Goal: Information Seeking & Learning: Check status

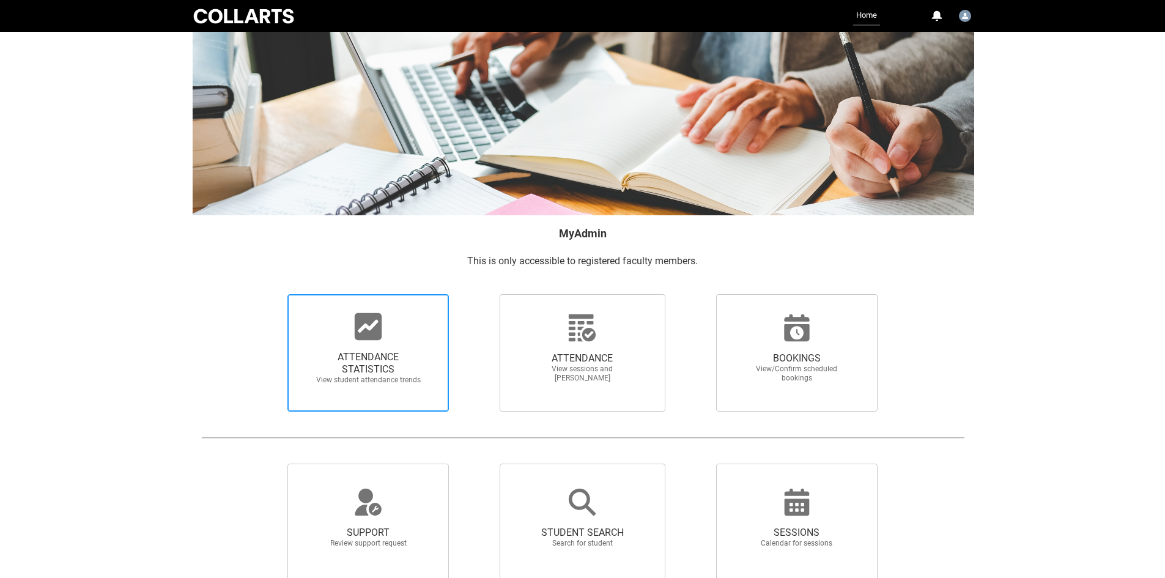
click at [369, 365] on span "ATTENDANCE STATISTICS" at bounding box center [368, 363] width 108 height 24
click at [267, 294] on input "ATTENDANCE STATISTICS View student attendance trends" at bounding box center [267, 294] width 1 height 1
radio input "true"
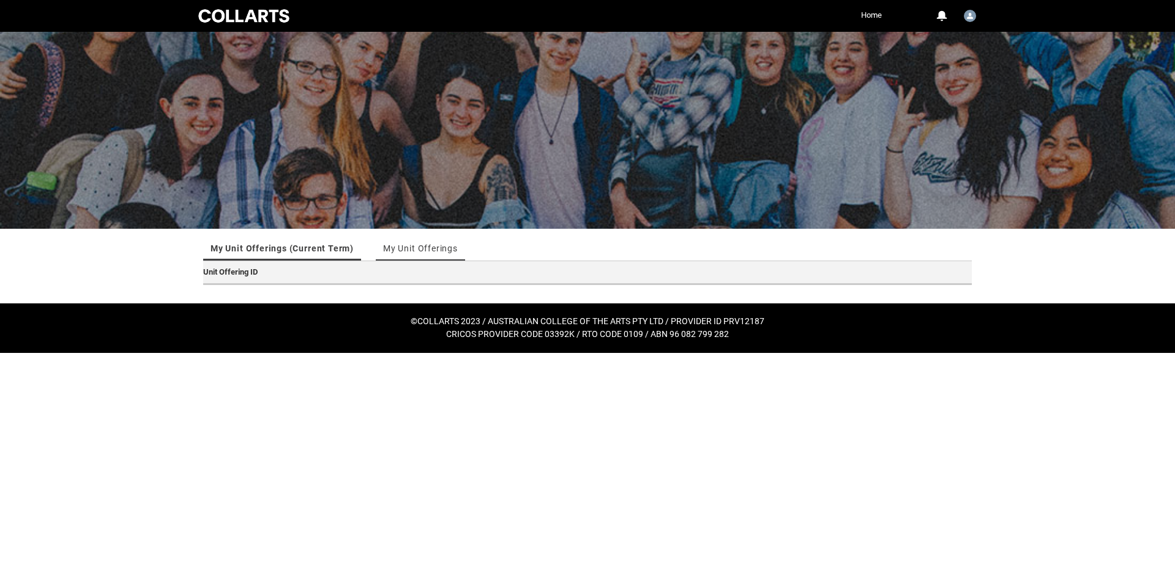
click at [425, 249] on link "My Unit Offerings" at bounding box center [420, 248] width 75 height 24
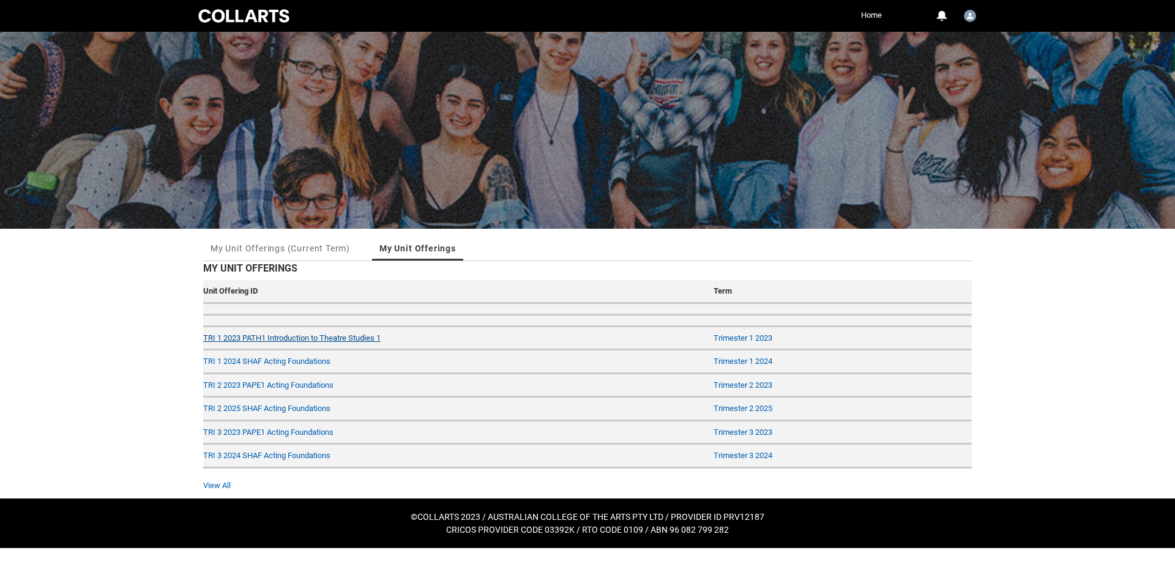
click at [274, 338] on link "TRI 1 2023 PATH1 Introduction to Theatre Studies 1" at bounding box center [291, 337] width 177 height 9
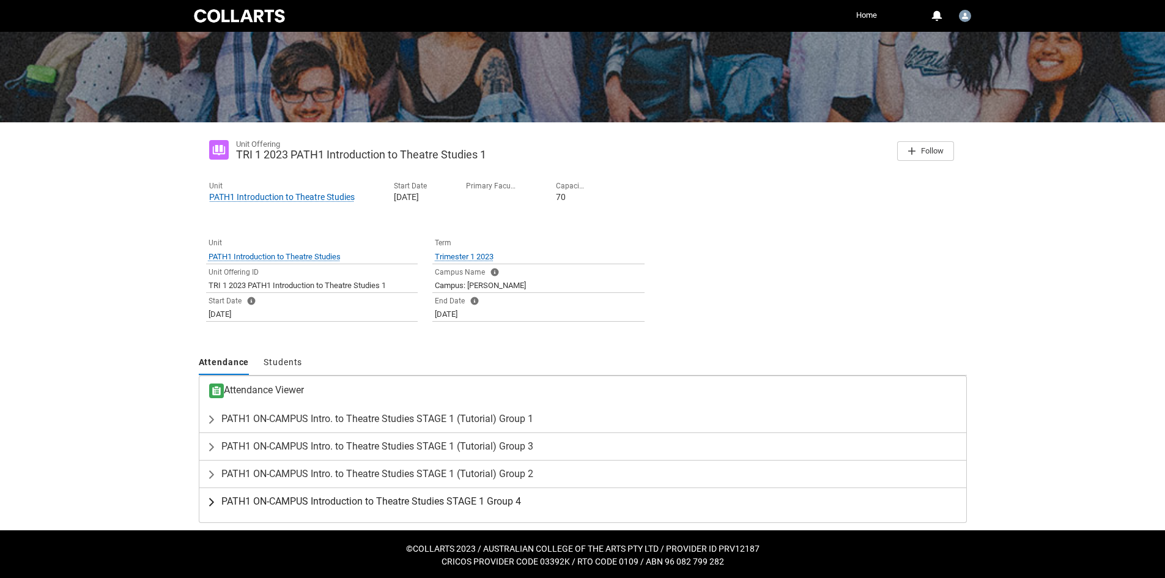
scroll to position [108, 0]
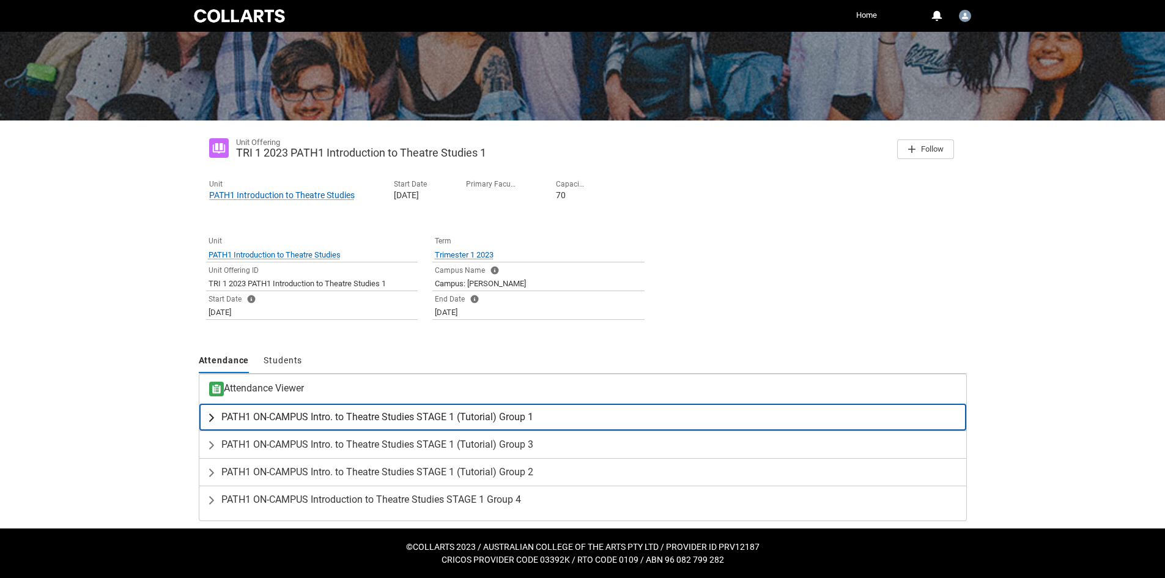
click at [292, 429] on button "PATH1 ON-CAMPUS Intro. to Theatre Studies STAGE 1 (Tutorial) Group 1" at bounding box center [582, 417] width 767 height 27
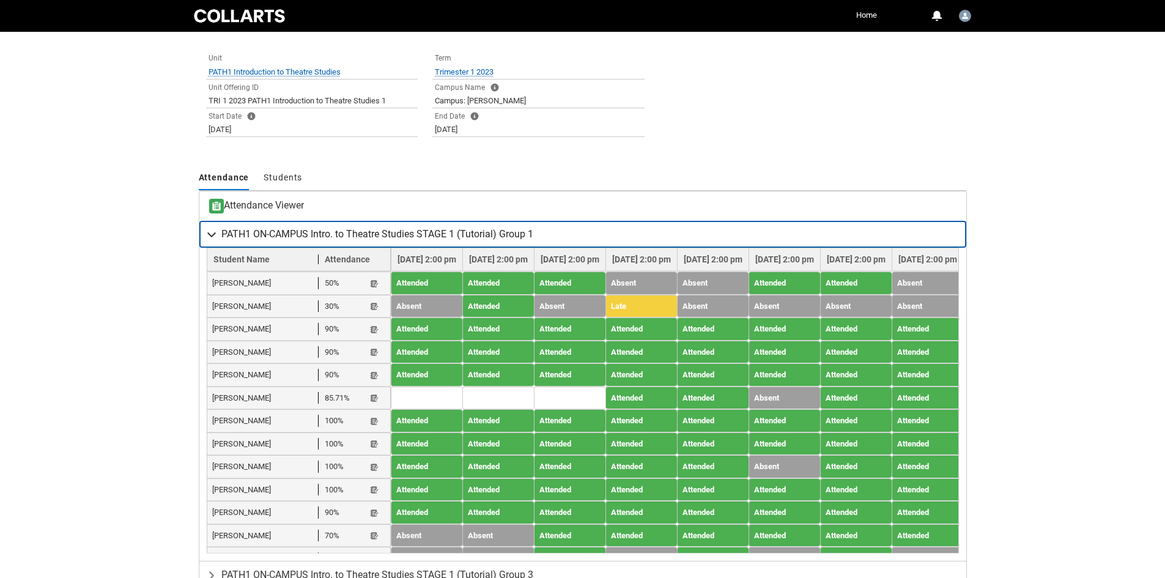
scroll to position [292, 0]
click at [284, 234] on span "PATH1 ON-CAMPUS Intro. to Theatre Studies STAGE 1 (Tutorial) Group 1" at bounding box center [377, 234] width 312 height 12
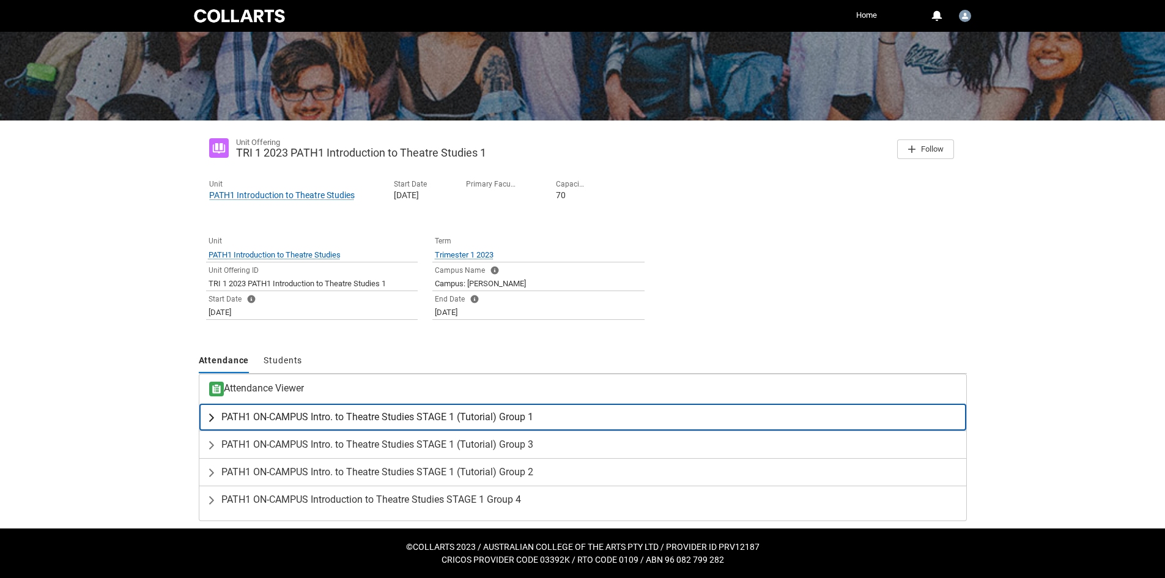
scroll to position [108, 0]
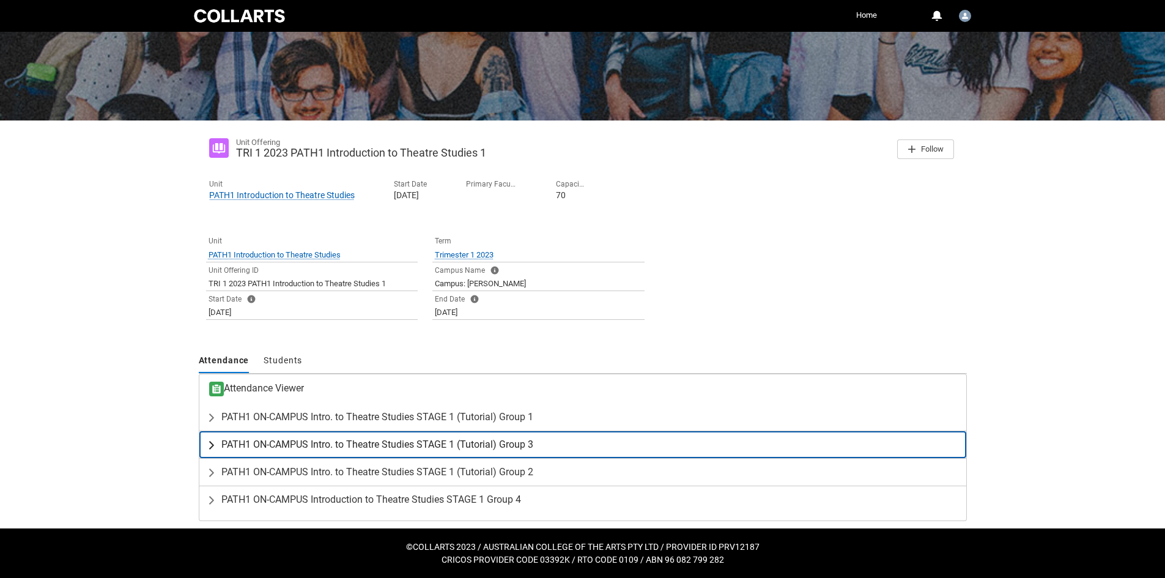
click at [269, 445] on span "PATH1 ON-CAMPUS Intro. to Theatre Studies STAGE 1 (Tutorial) Group 3" at bounding box center [377, 445] width 312 height 12
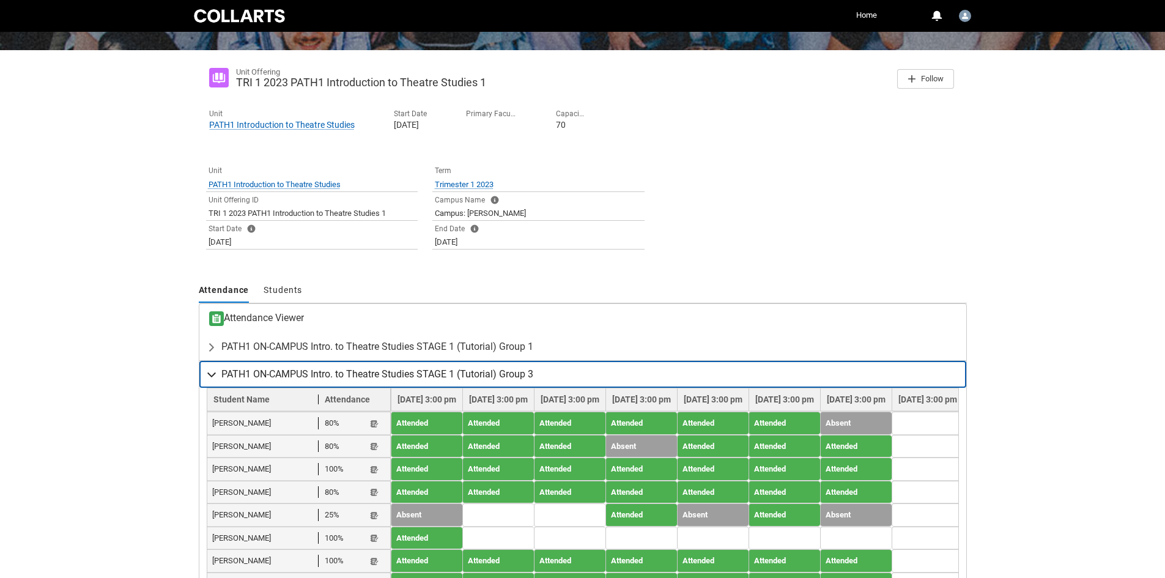
scroll to position [353, 0]
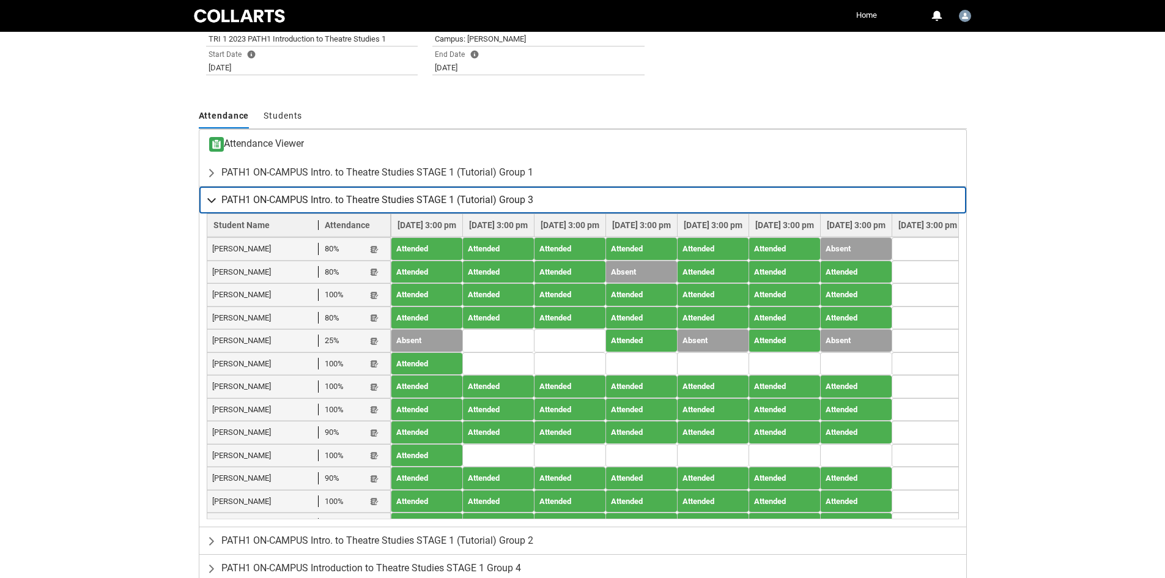
click at [306, 206] on span "PATH1 ON-CAMPUS Intro. to Theatre Studies STAGE 1 (Tutorial) Group 3" at bounding box center [377, 200] width 312 height 12
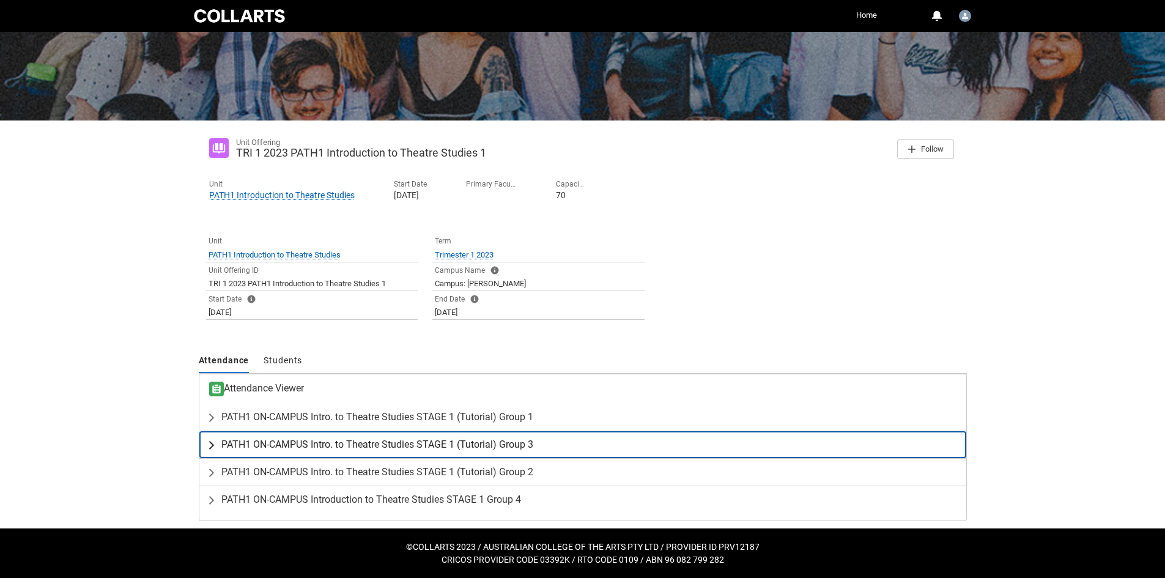
scroll to position [108, 0]
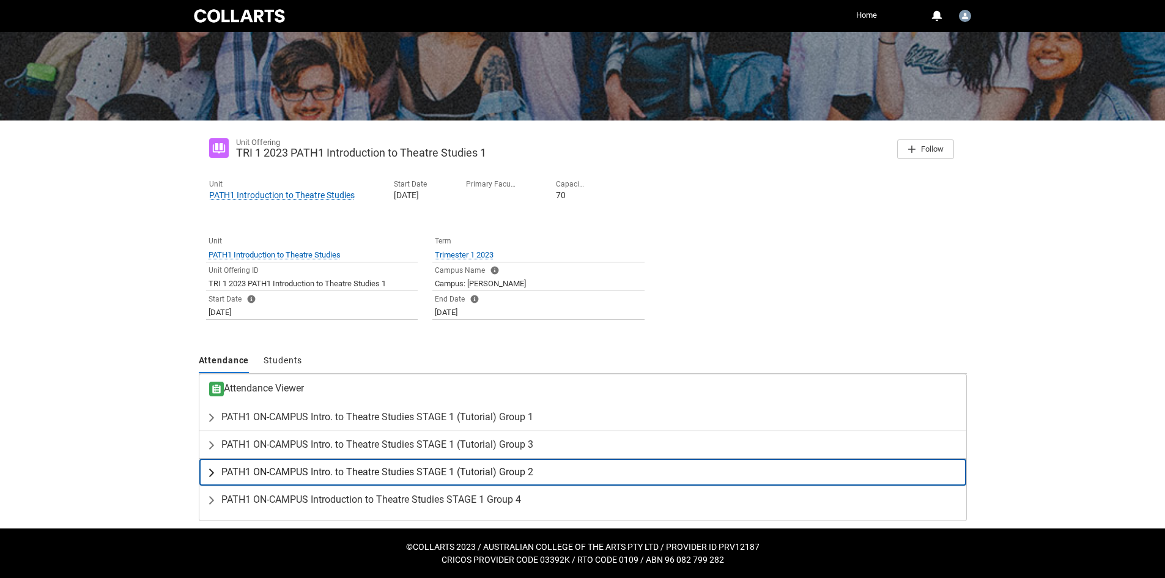
click at [308, 475] on span "PATH1 ON-CAMPUS Intro. to Theatre Studies STAGE 1 (Tutorial) Group 2" at bounding box center [377, 472] width 312 height 12
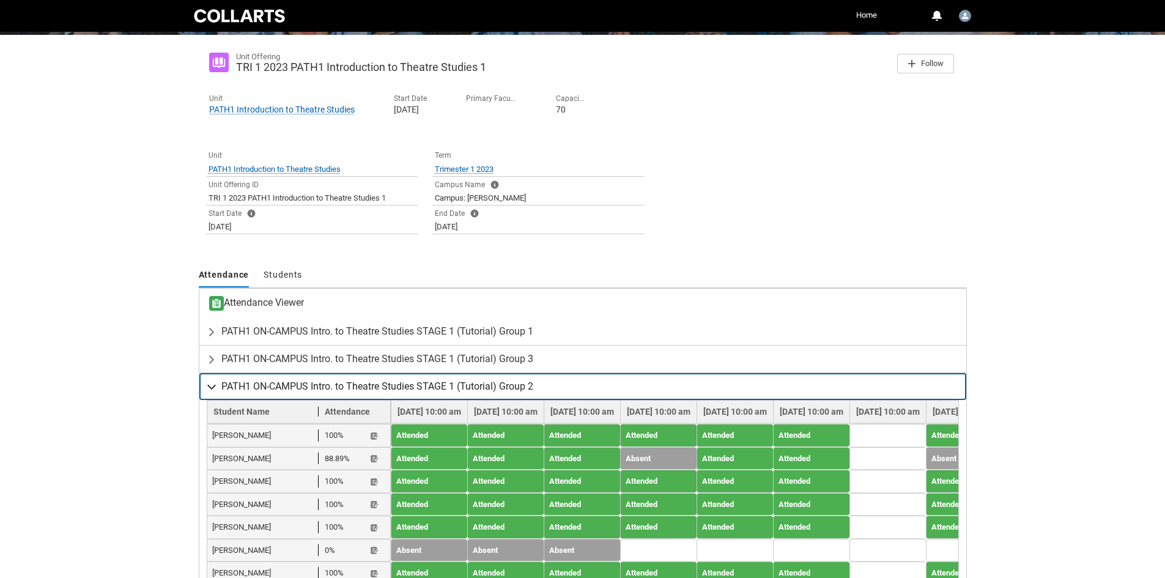
scroll to position [353, 0]
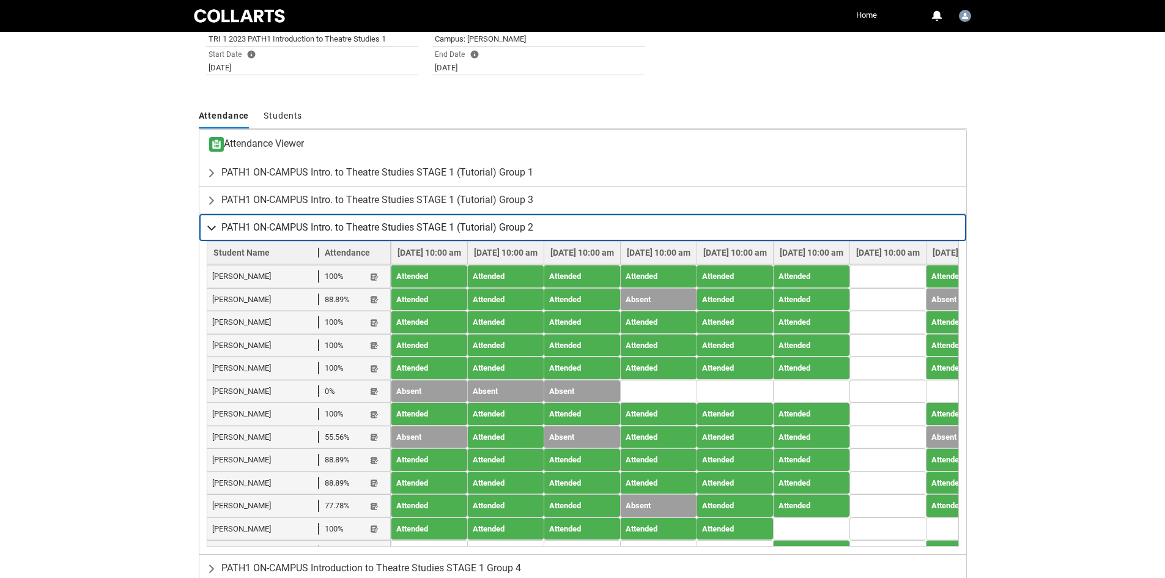
click at [317, 226] on span "PATH1 ON-CAMPUS Intro. to Theatre Studies STAGE 1 (Tutorial) Group 2" at bounding box center [377, 227] width 312 height 12
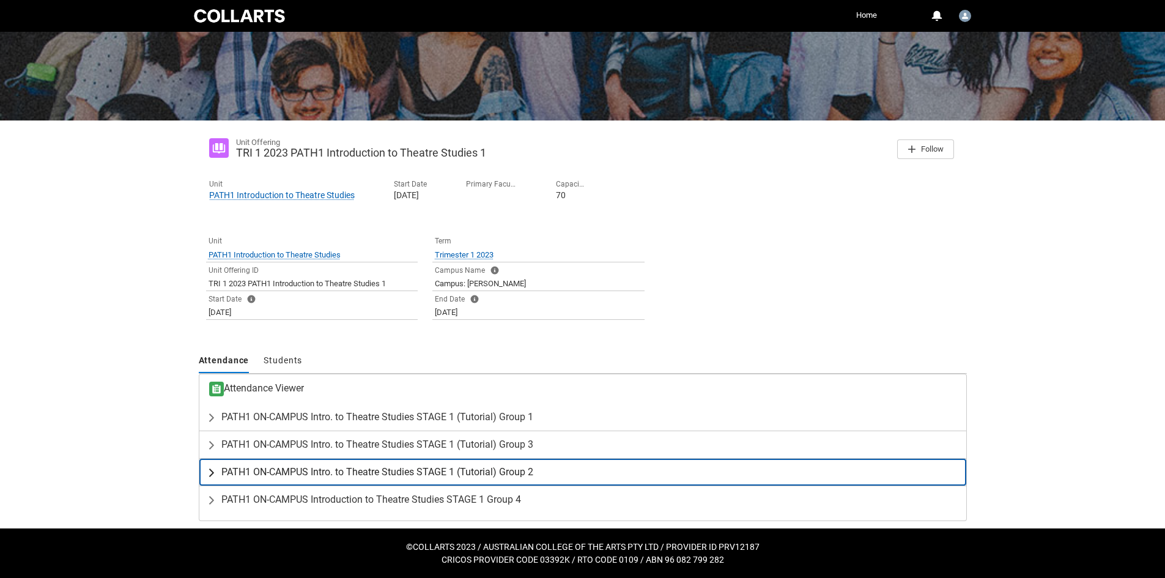
scroll to position [108, 0]
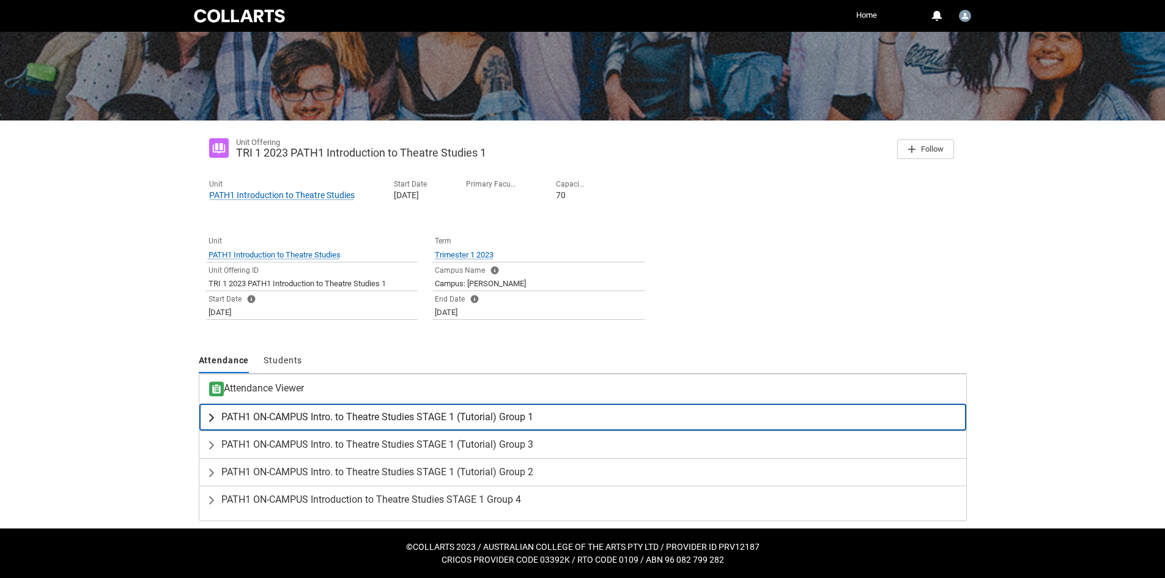
click at [305, 421] on span "PATH1 ON-CAMPUS Intro. to Theatre Studies STAGE 1 (Tutorial) Group 1" at bounding box center [377, 417] width 312 height 12
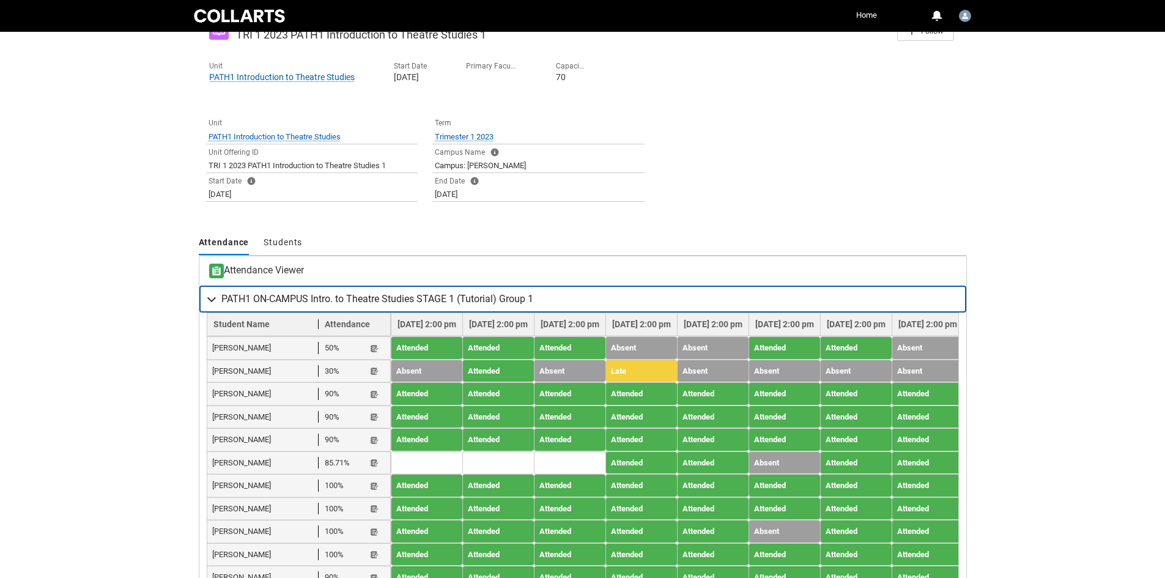
scroll to position [231, 0]
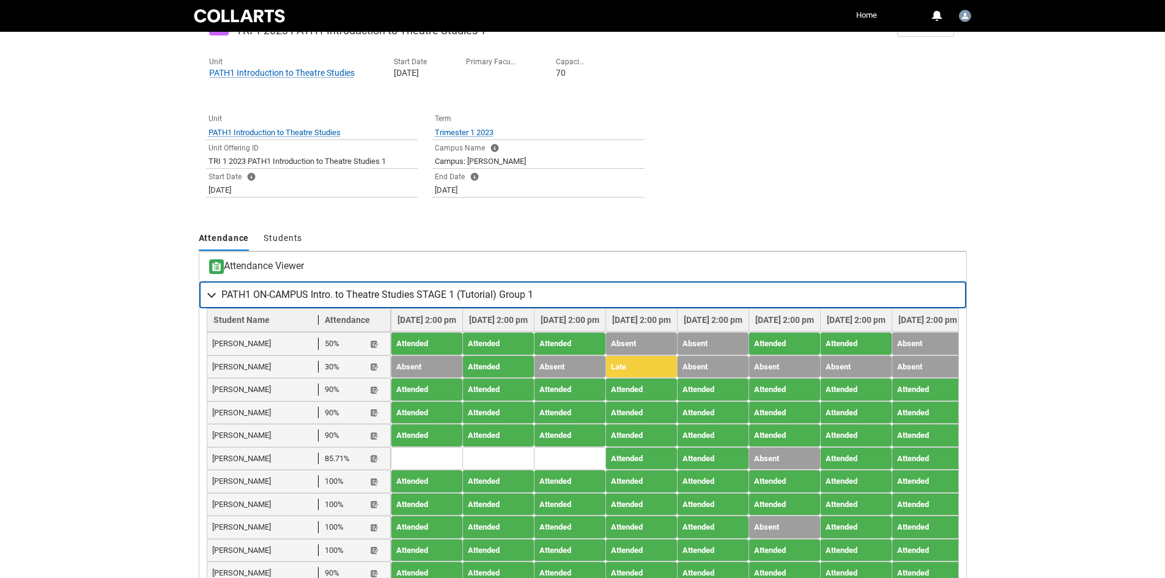
click at [374, 295] on span "PATH1 ON-CAMPUS Intro. to Theatre Studies STAGE 1 (Tutorial) Group 1" at bounding box center [377, 295] width 312 height 12
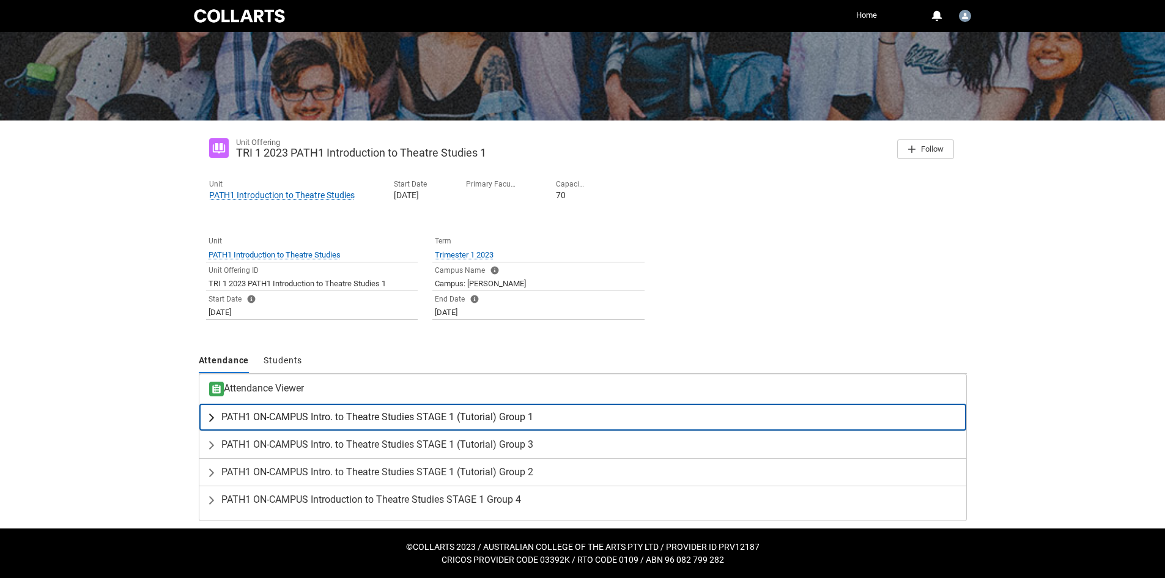
scroll to position [108, 0]
click at [344, 412] on span "PATH1 ON-CAMPUS Intro. to Theatre Studies STAGE 1 (Tutorial) Group 1" at bounding box center [377, 417] width 312 height 12
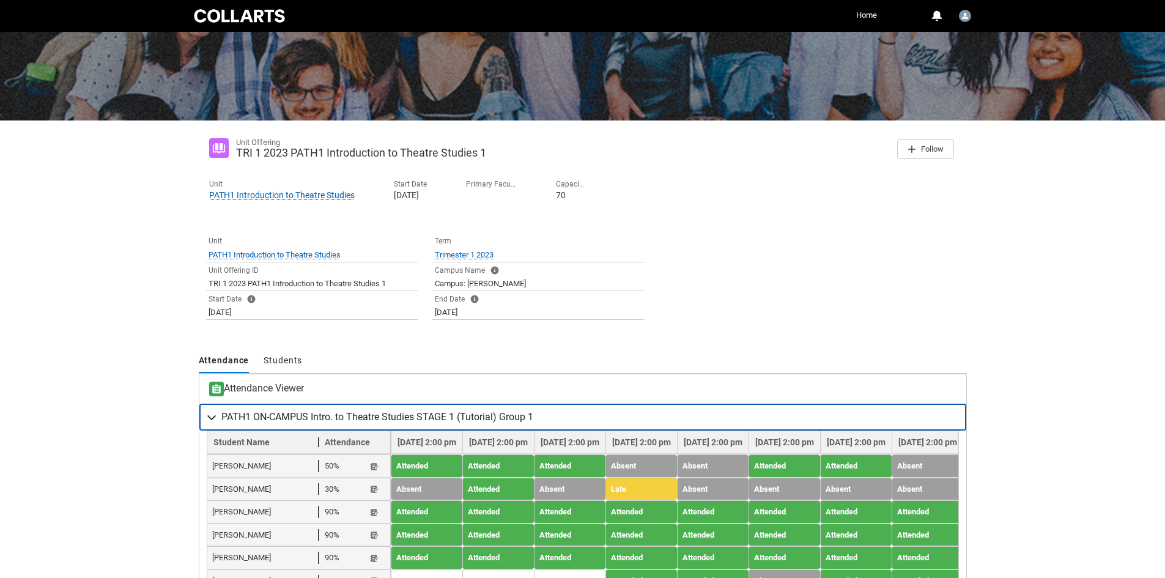
scroll to position [169, 0]
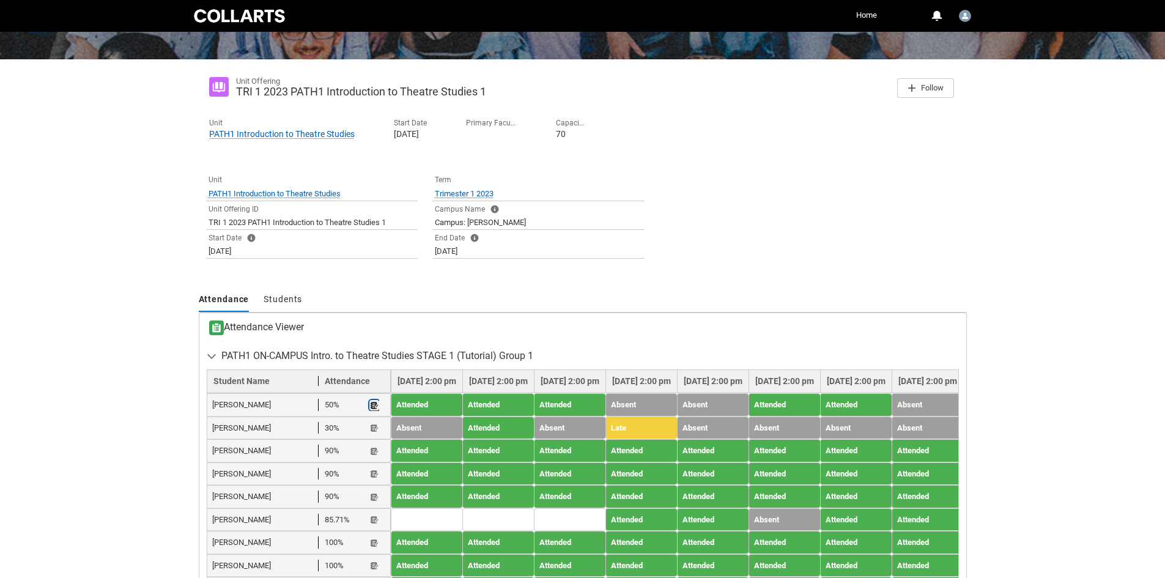
click at [374, 405] on lightning-primitive-icon "button" at bounding box center [374, 405] width 9 height 9
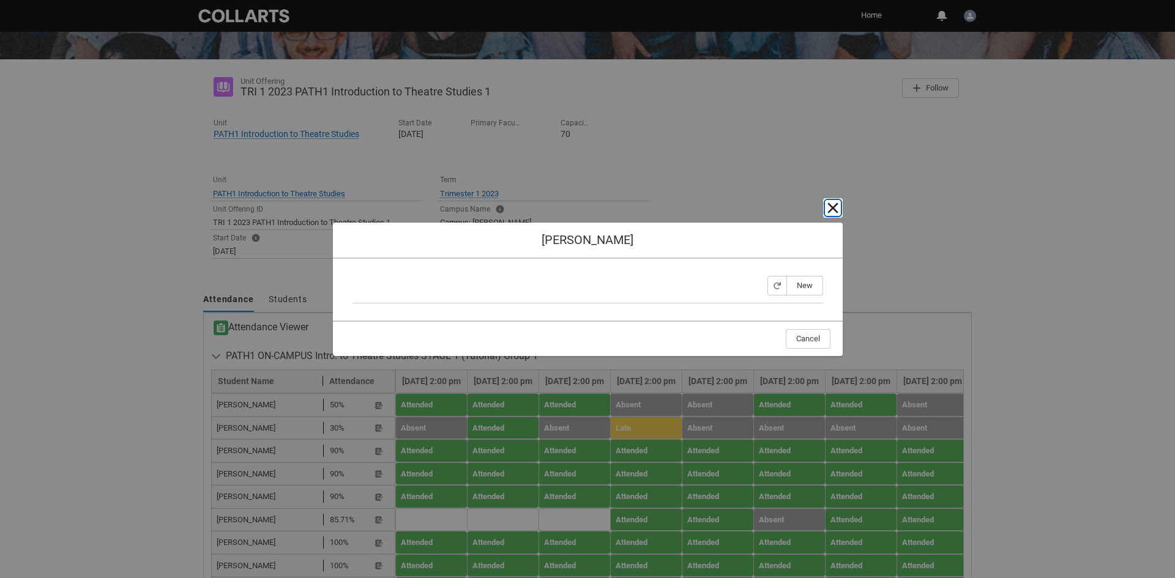
click at [831, 206] on lightning-primitive-icon "button" at bounding box center [832, 208] width 15 height 15
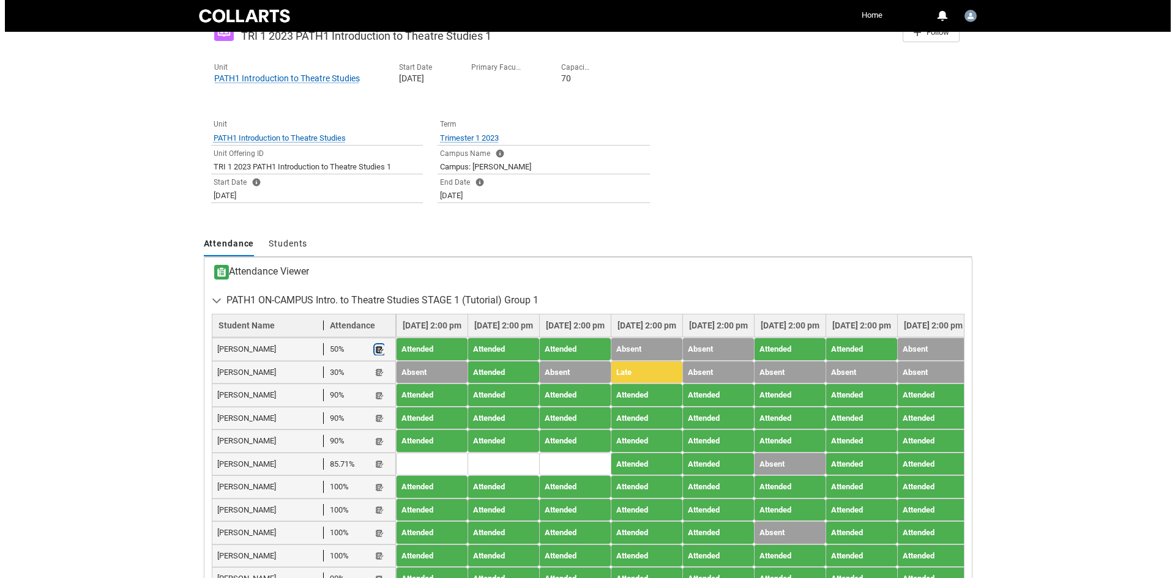
scroll to position [292, 0]
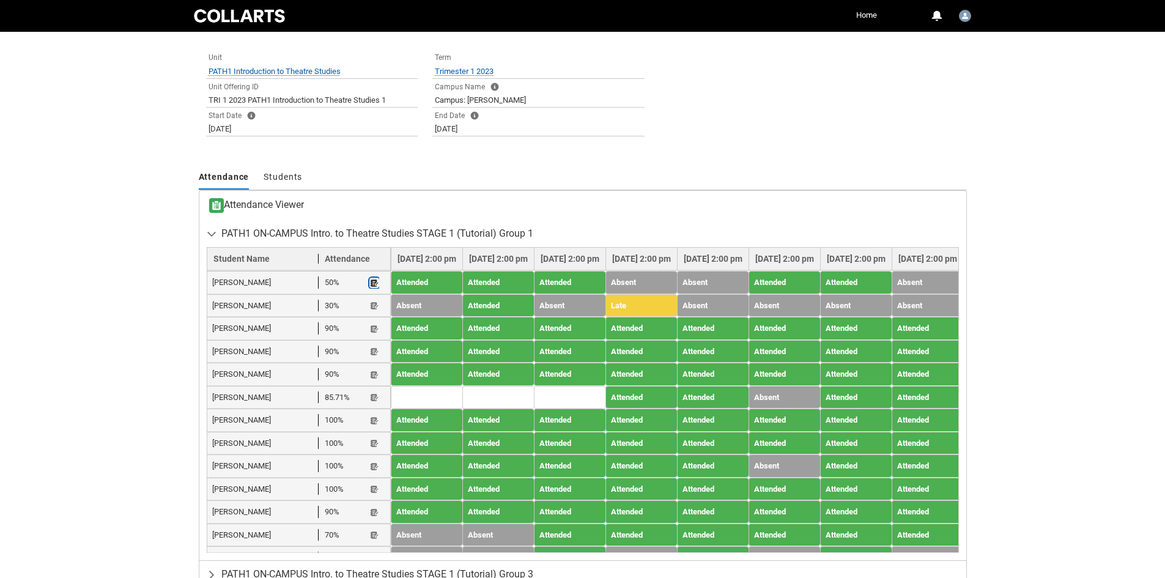
click at [373, 287] on lightning-primitive-icon "button" at bounding box center [374, 282] width 9 height 9
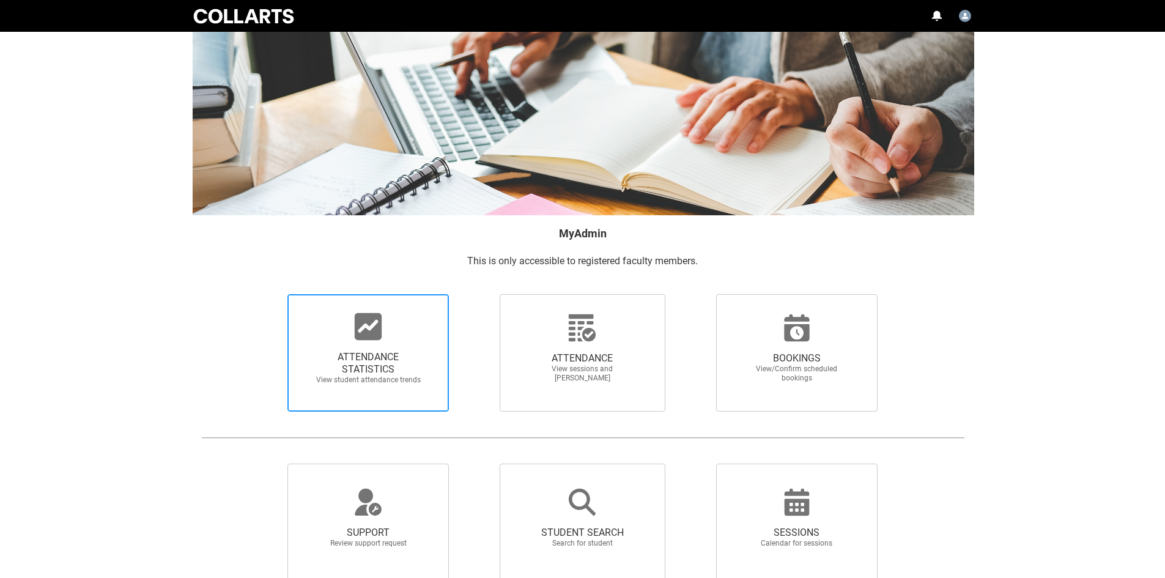
click at [439, 379] on span "ATTENDANCE STATISTICS View student attendance trends" at bounding box center [368, 352] width 161 height 117
click at [267, 294] on input "ATTENDANCE STATISTICS View student attendance trends" at bounding box center [267, 294] width 1 height 1
radio input "true"
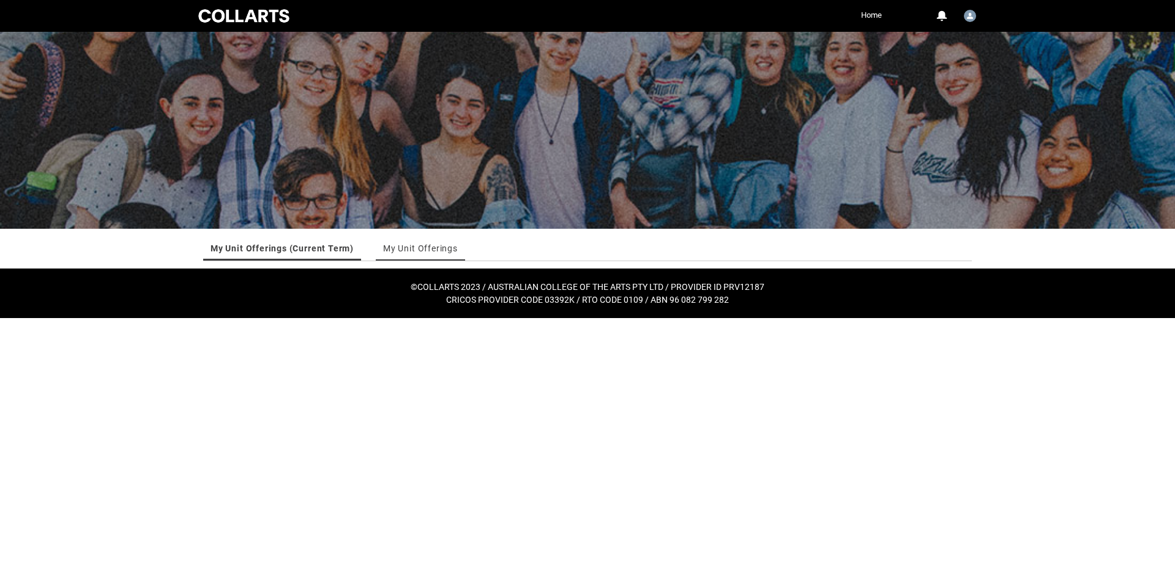
click at [413, 250] on link "My Unit Offerings" at bounding box center [420, 248] width 75 height 24
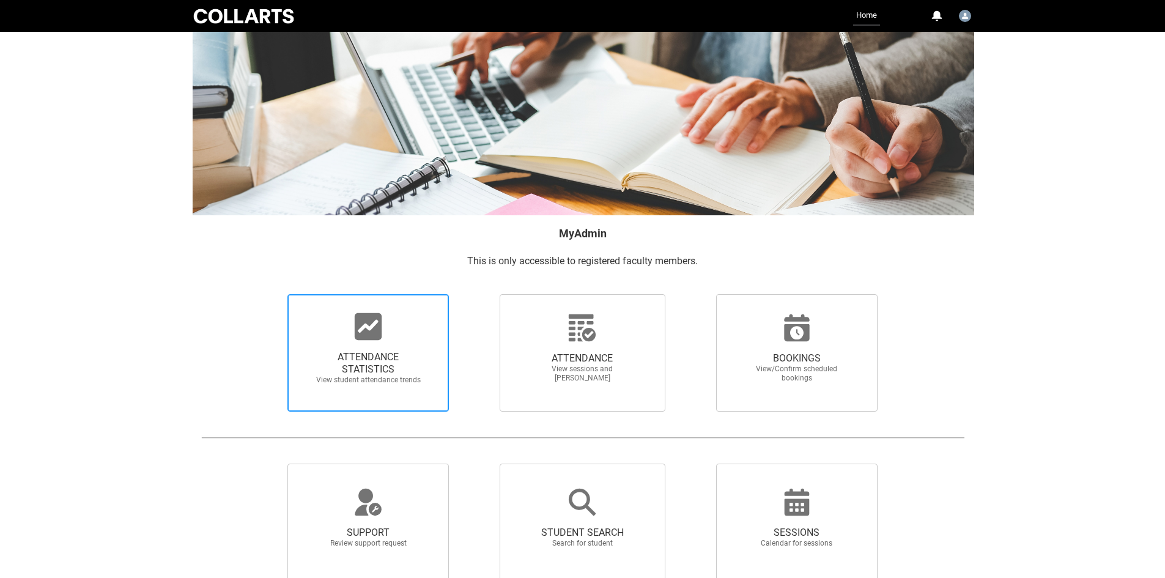
click at [393, 333] on div at bounding box center [368, 326] width 117 height 29
click at [267, 294] on input "ATTENDANCE STATISTICS View student attendance trends" at bounding box center [267, 294] width 1 height 1
radio input "true"
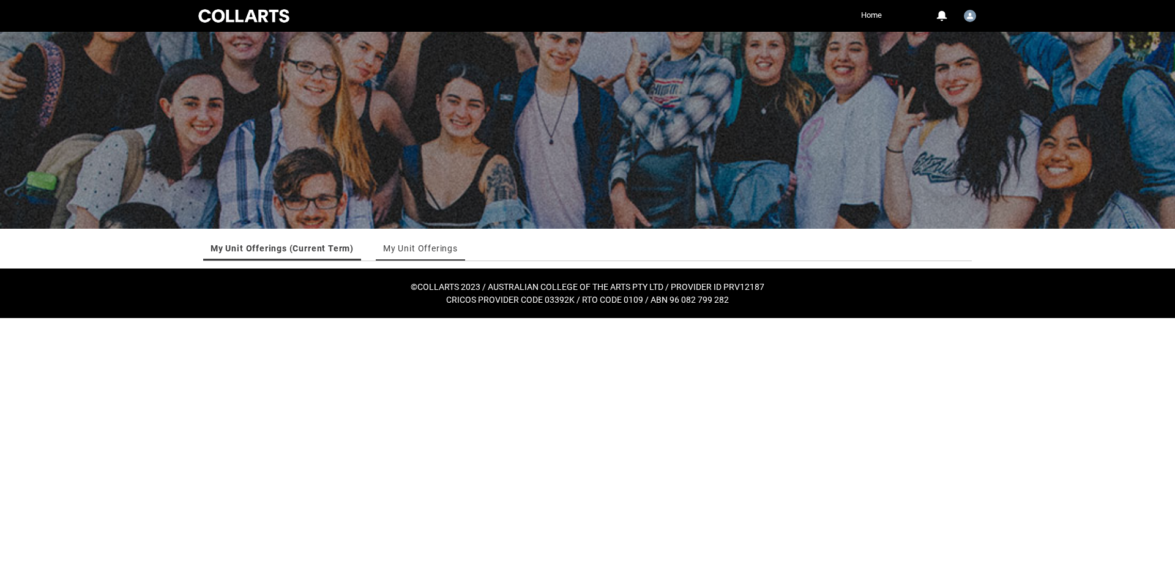
click at [441, 249] on link "My Unit Offerings" at bounding box center [420, 248] width 75 height 24
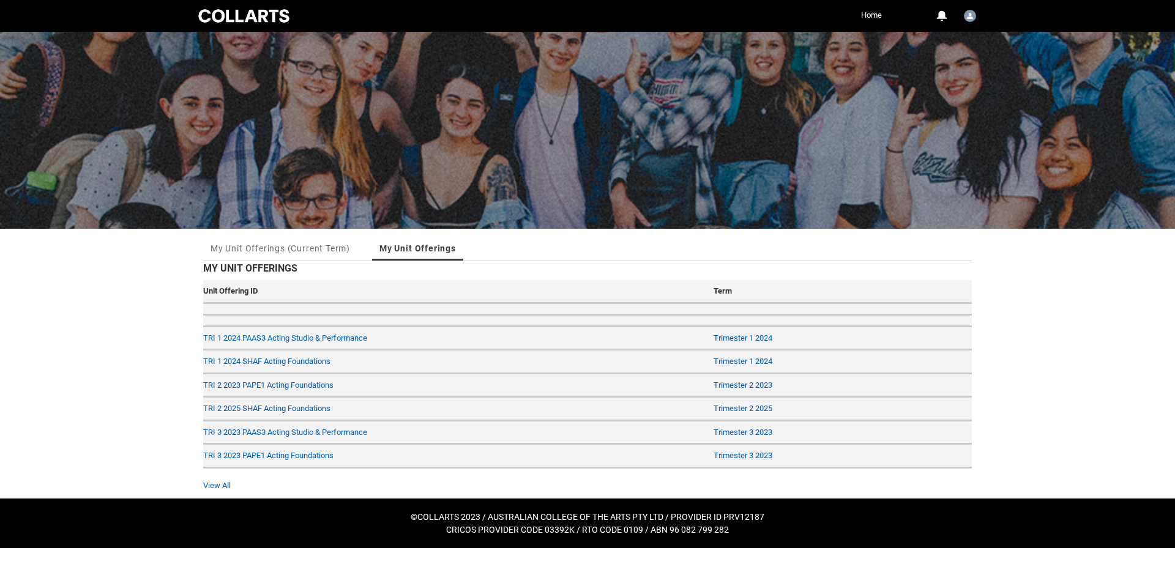
click at [297, 406] on td "TRI 2 2025 SHAF Acting Foundations" at bounding box center [455, 410] width 505 height 24
click at [299, 404] on link "TRI 2 2025 SHAF Acting Foundations" at bounding box center [266, 408] width 127 height 9
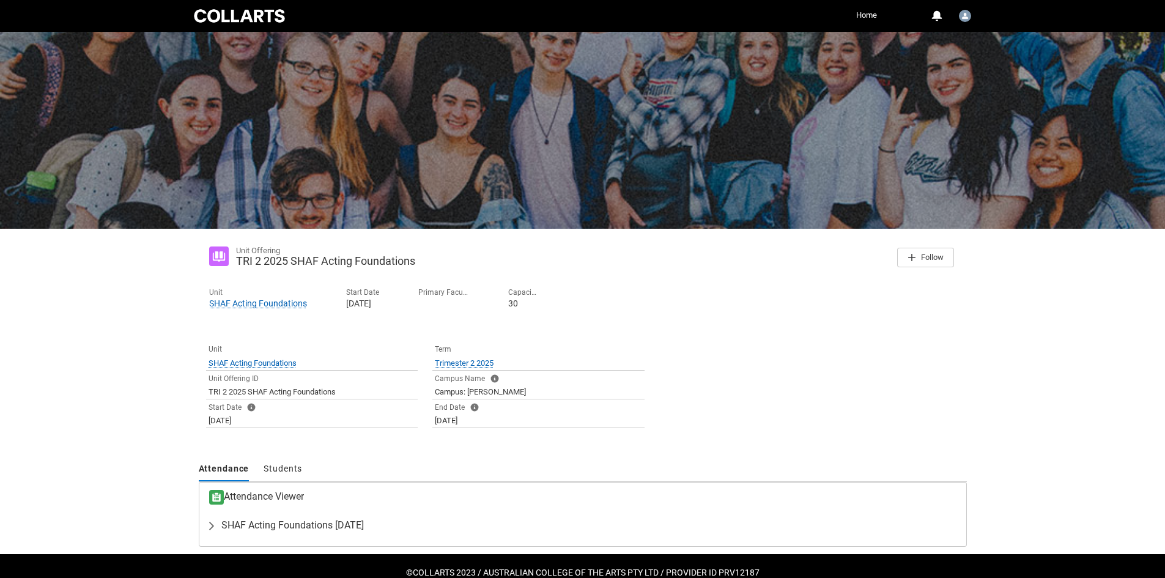
scroll to position [26, 0]
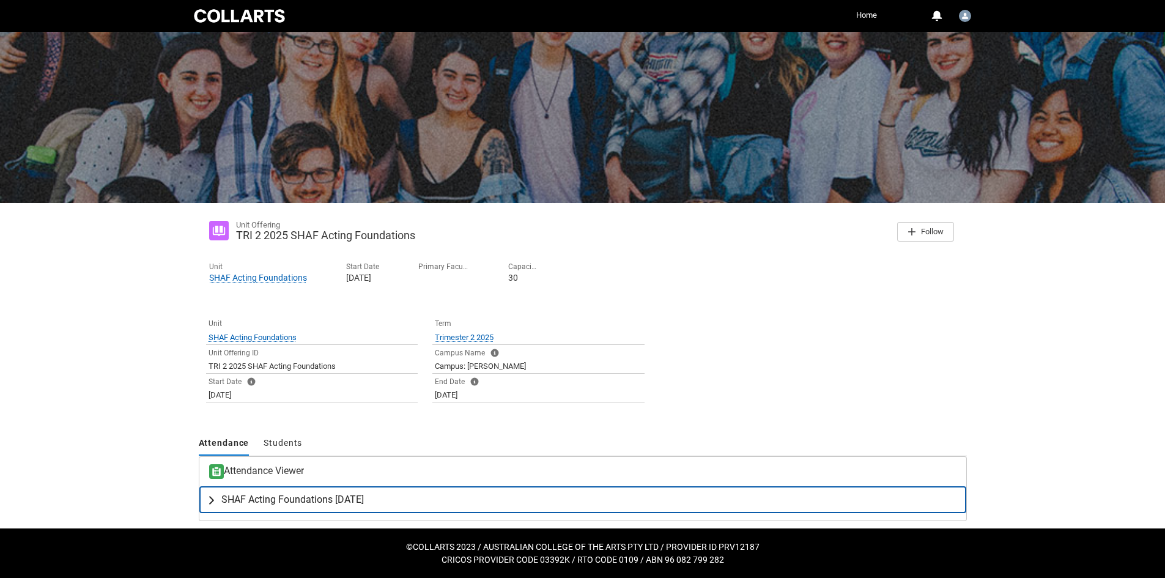
click at [260, 500] on span "SHAF Acting Foundations [DATE]" at bounding box center [292, 500] width 143 height 12
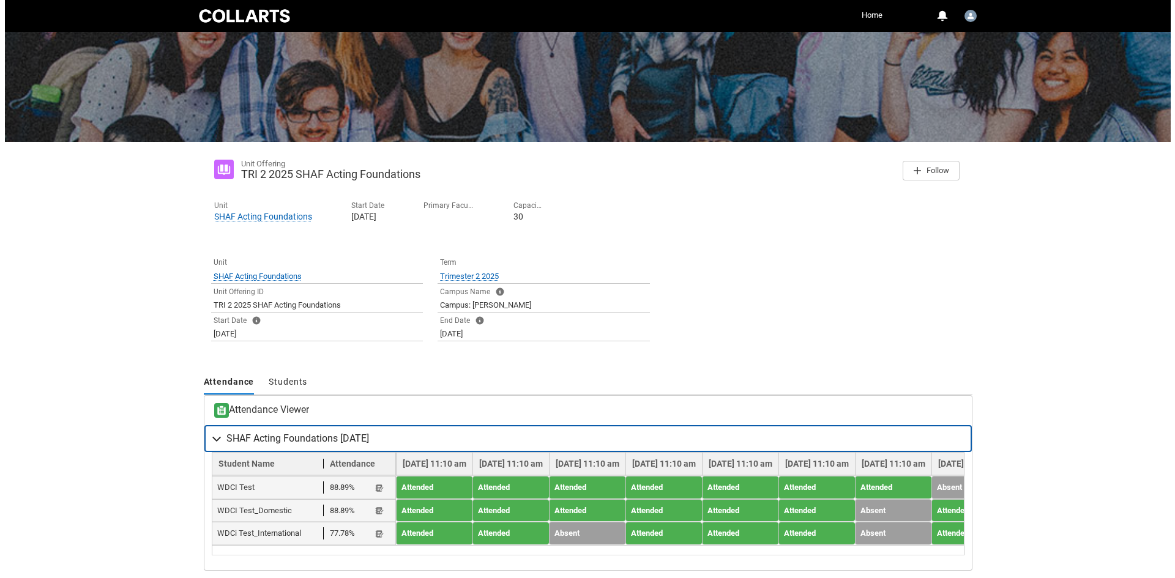
scroll to position [146, 0]
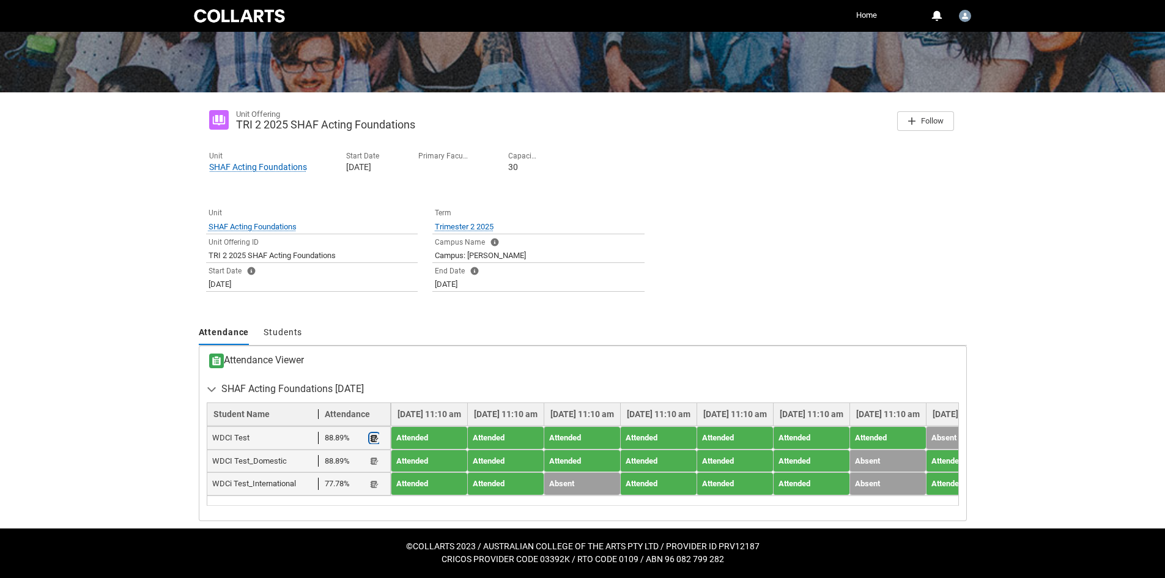
click at [379, 433] on button "Student Note" at bounding box center [374, 438] width 10 height 10
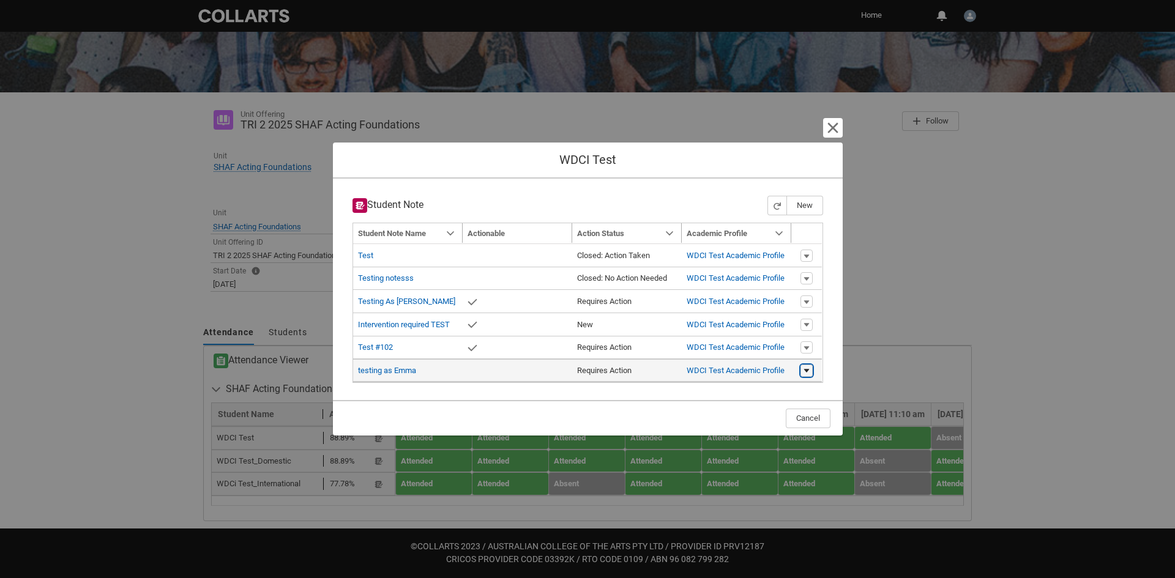
click at [807, 372] on lightning-primitive-icon "button" at bounding box center [806, 370] width 7 height 9
click at [663, 400] on div "Cancel" at bounding box center [588, 417] width 510 height 35
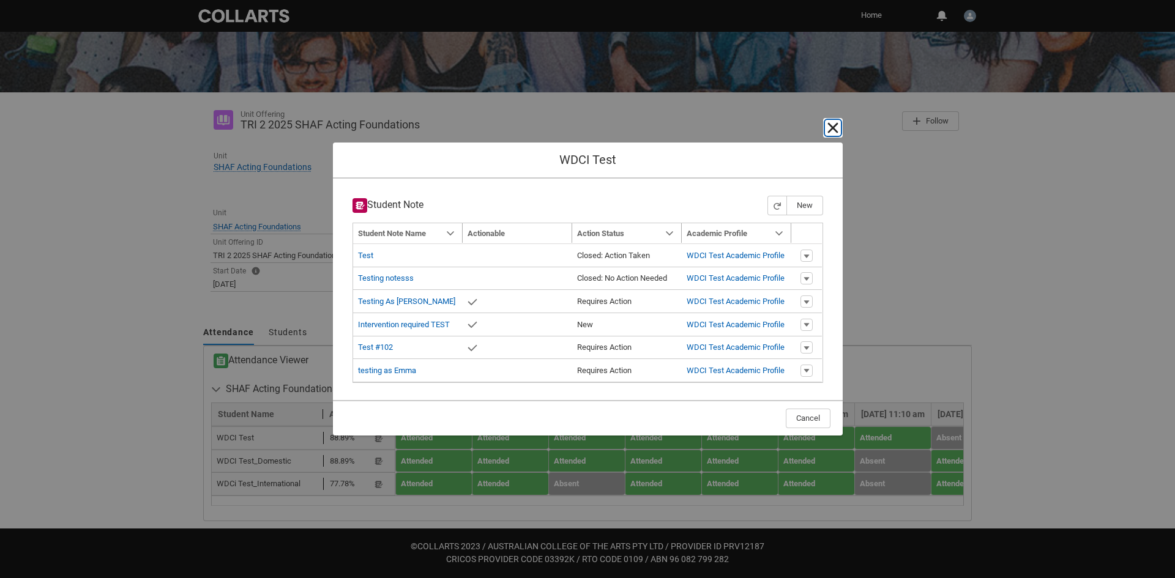
click at [827, 133] on lightning-primitive-icon "button" at bounding box center [832, 128] width 15 height 15
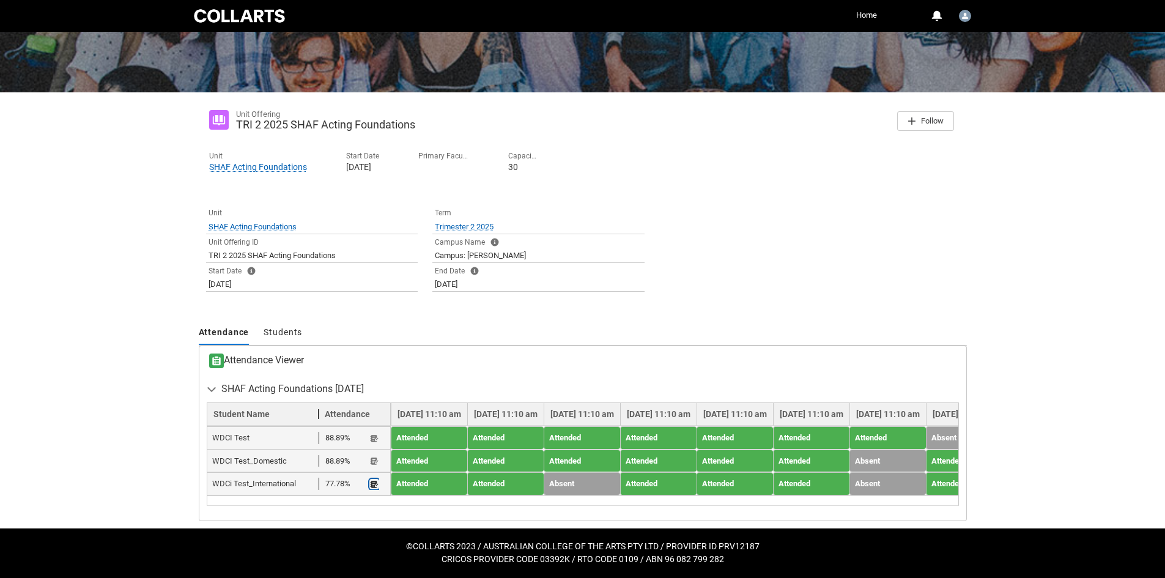
click at [372, 480] on lightning-primitive-icon "button" at bounding box center [374, 484] width 9 height 9
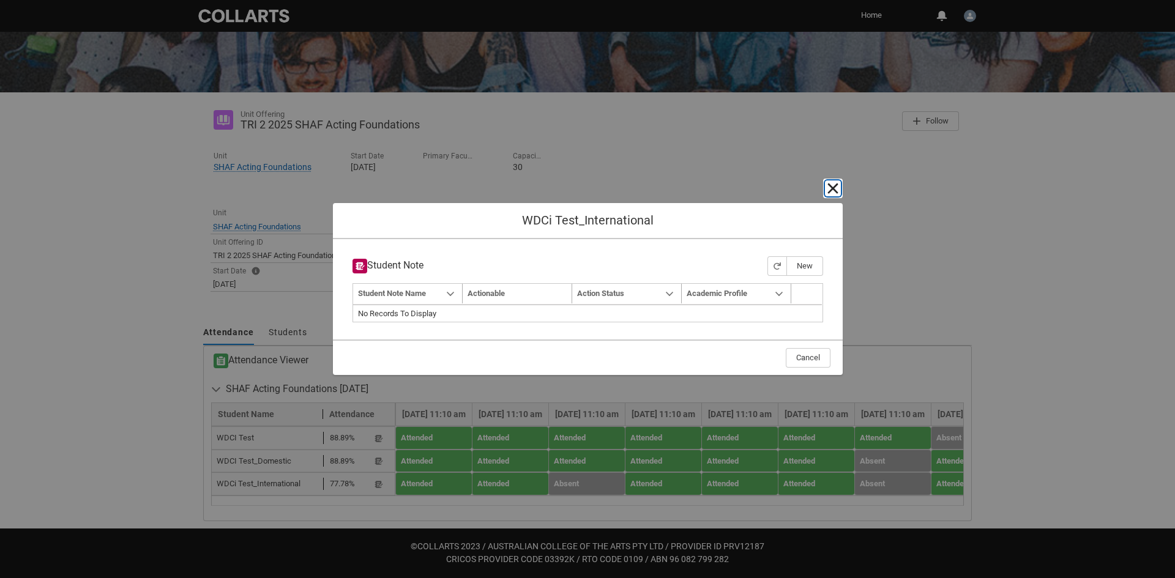
click at [837, 183] on lightning-primitive-icon "button" at bounding box center [832, 188] width 15 height 15
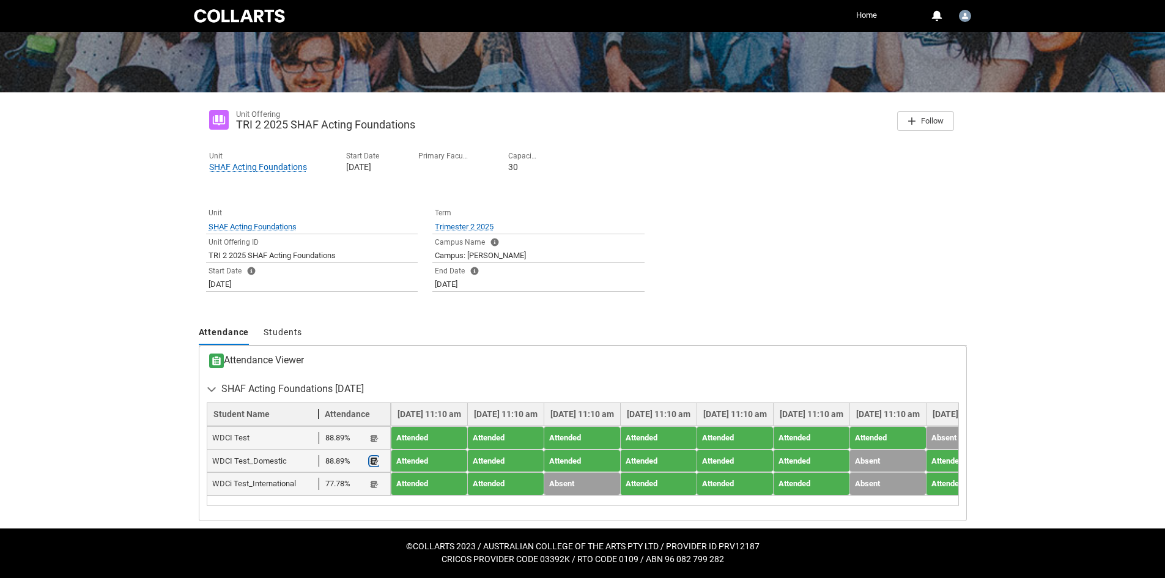
click at [371, 457] on lightning-primitive-icon "button" at bounding box center [374, 461] width 9 height 9
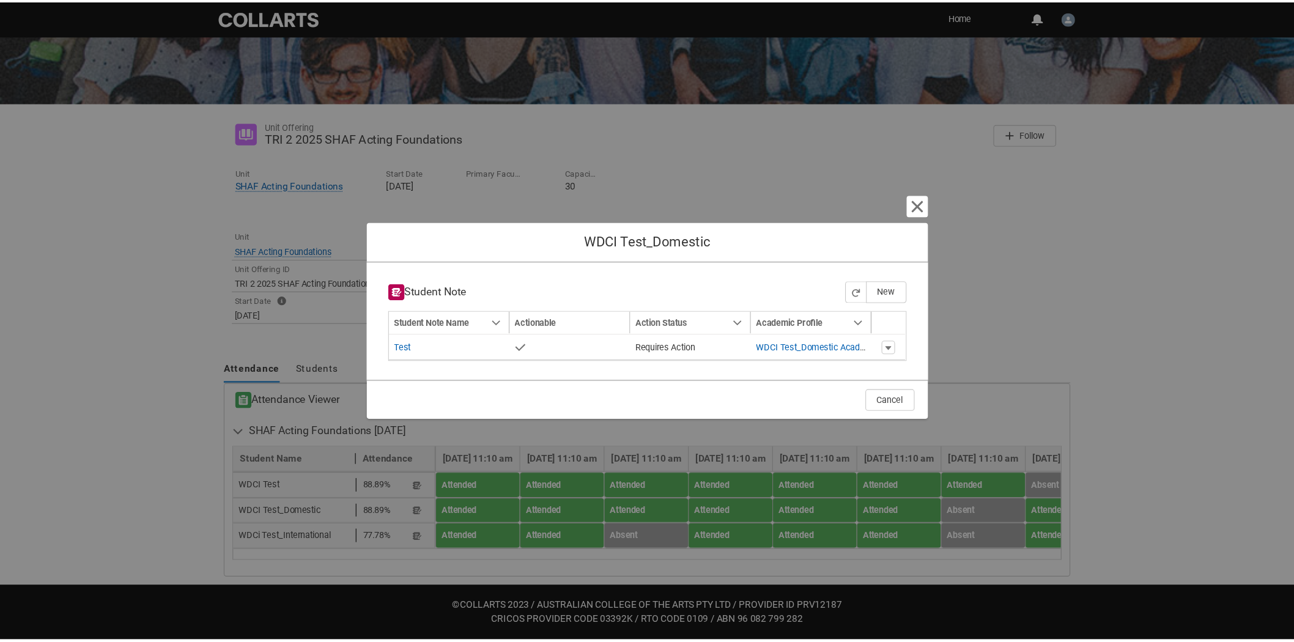
scroll to position [0, 0]
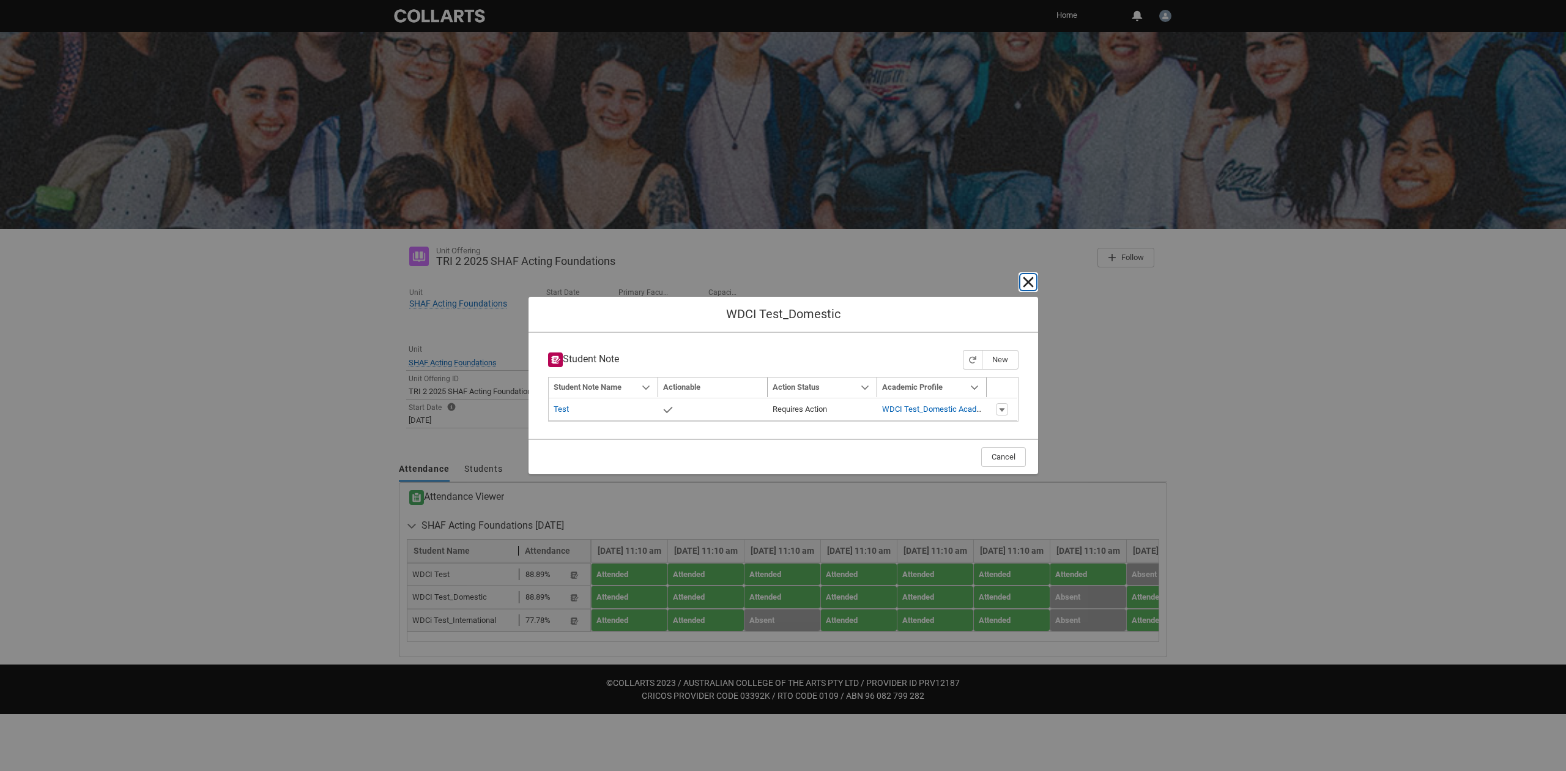
click at [1034, 284] on lightning-primitive-icon "button" at bounding box center [1028, 282] width 15 height 15
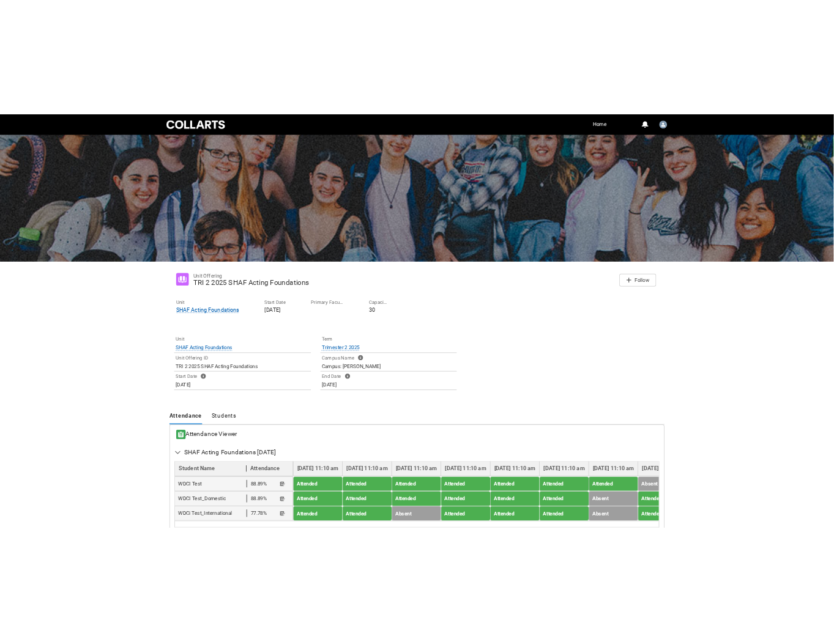
scroll to position [81, 0]
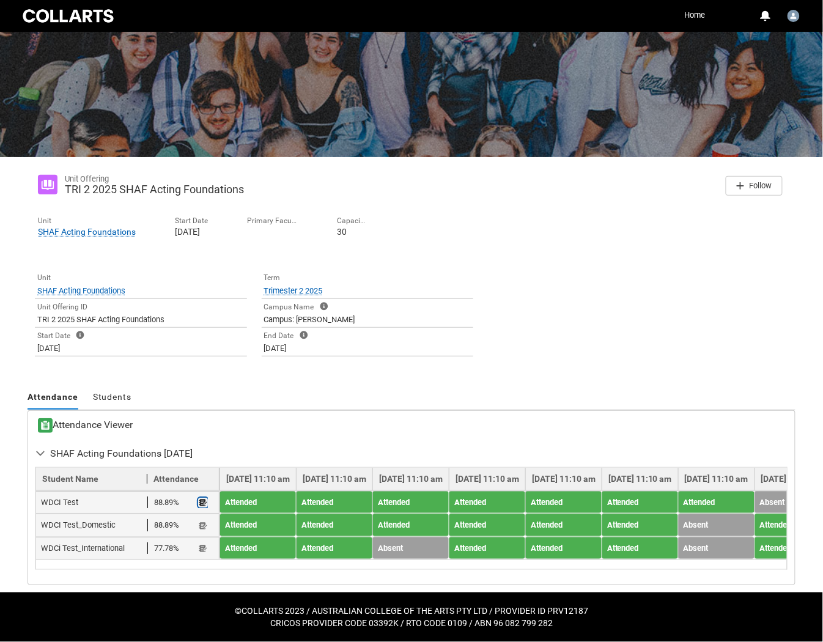
click at [199, 499] on lightning-primitive-icon "button" at bounding box center [203, 503] width 9 height 9
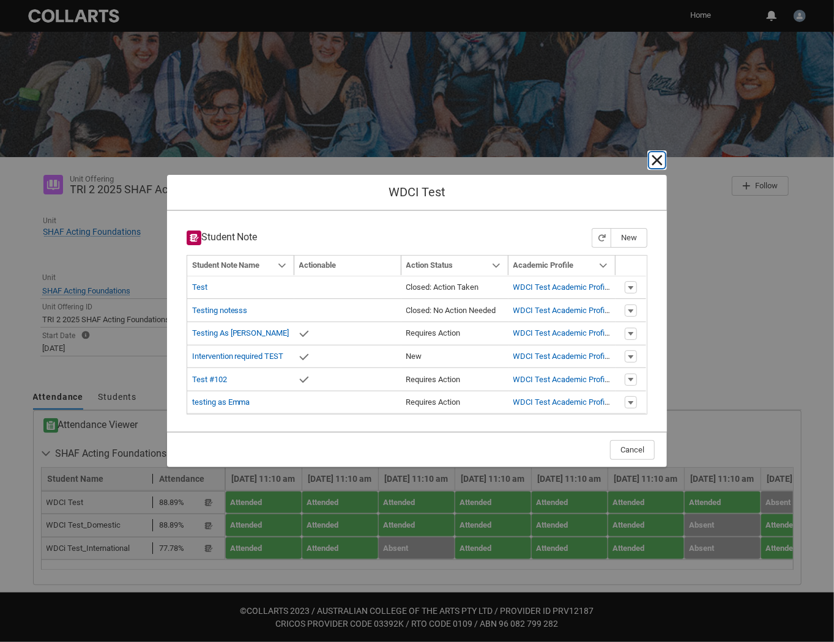
click at [659, 157] on lightning-primitive-icon "button" at bounding box center [657, 160] width 15 height 15
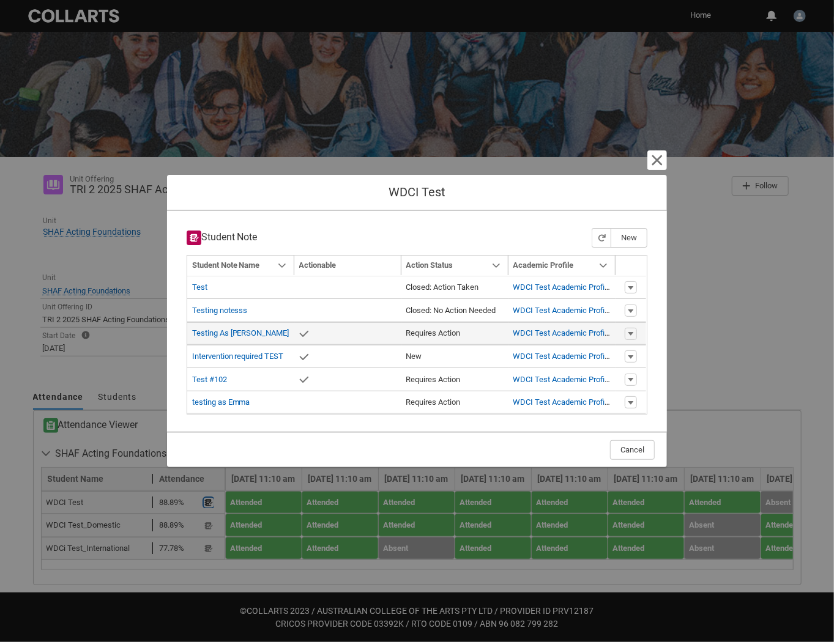
type input "173"
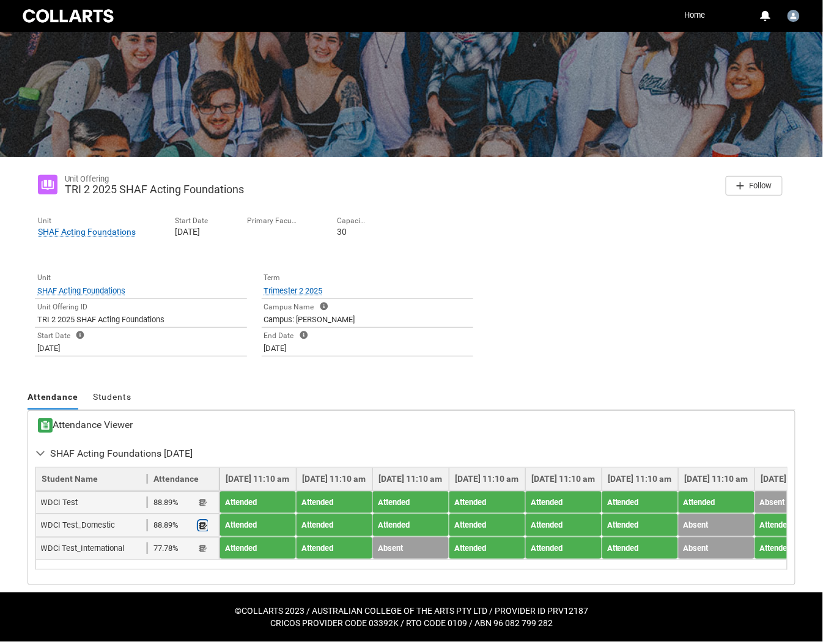
click at [204, 521] on lightning-primitive-icon "button" at bounding box center [203, 525] width 9 height 9
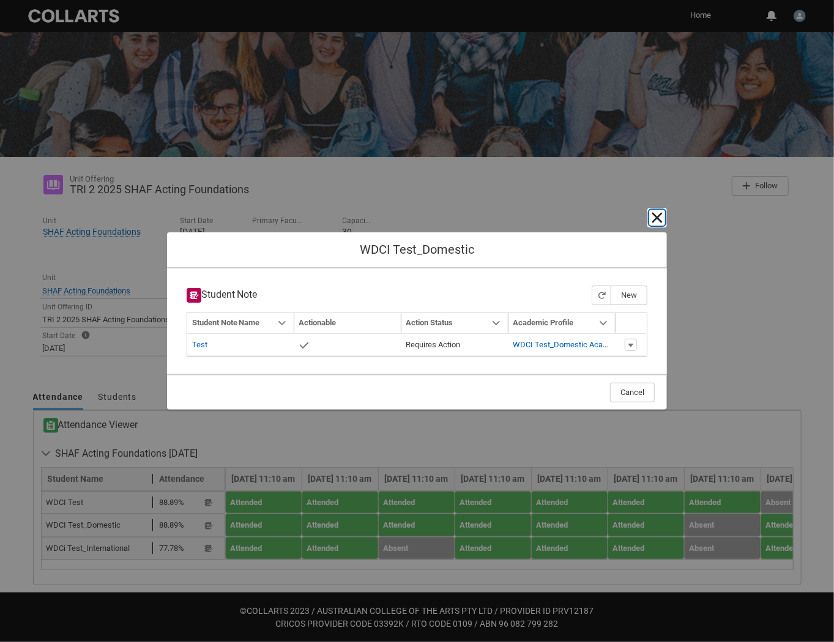
click at [659, 221] on lightning-primitive-icon "button" at bounding box center [657, 217] width 15 height 15
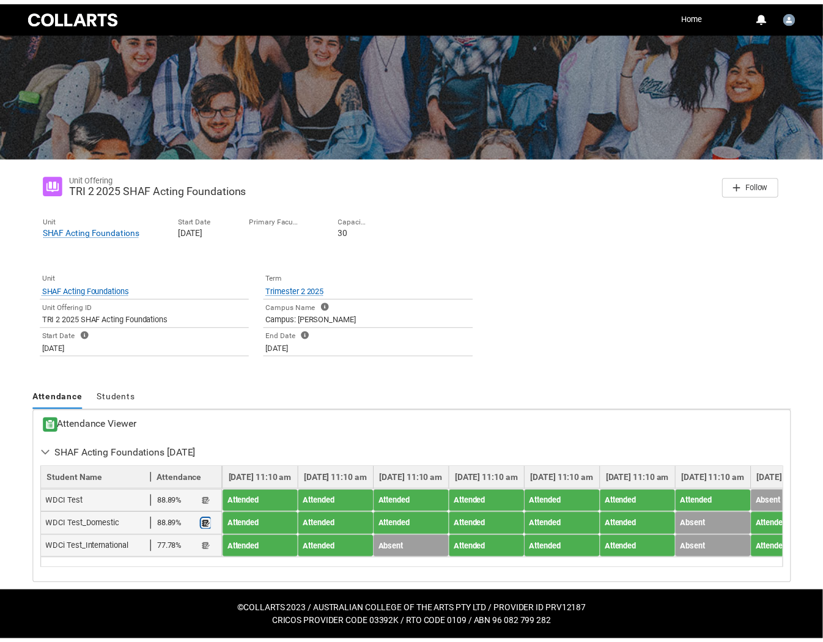
type input "173"
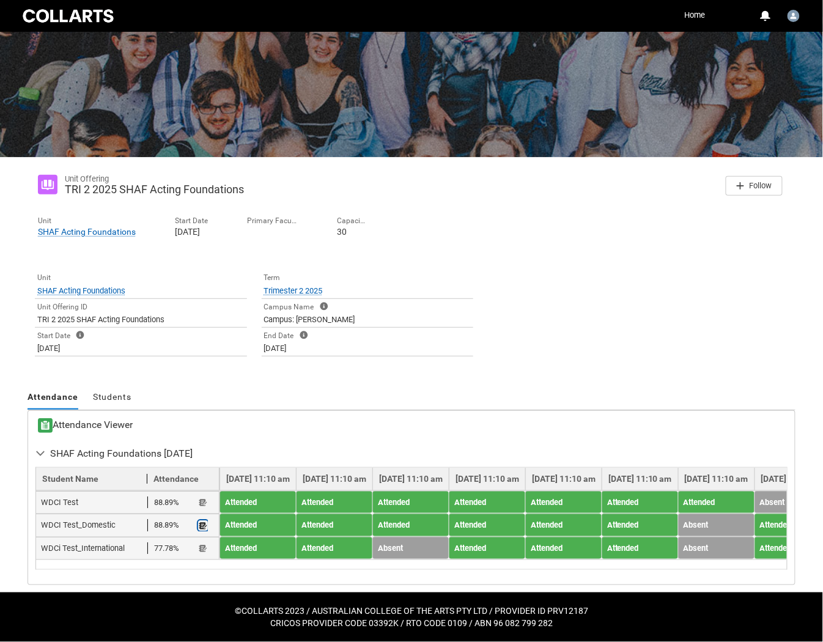
click at [202, 521] on lightning-primitive-icon "button" at bounding box center [203, 525] width 9 height 9
